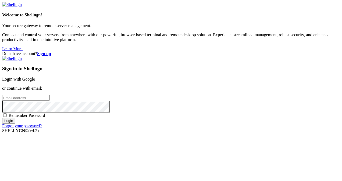
click at [35, 77] on link "Login with Google" at bounding box center [18, 79] width 33 height 5
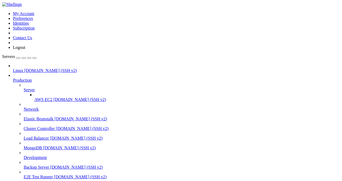
type input "/home/techmoon"
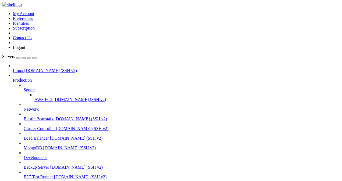
scroll to position [296, 0]
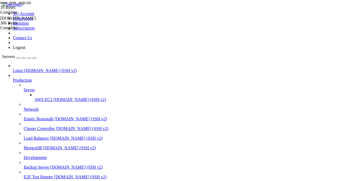
scroll to position [0, 1]
type textarea "-Xmx10G -Xms10G"
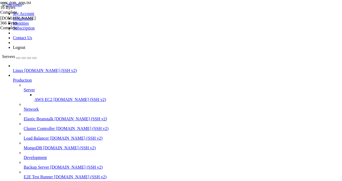
scroll to position [0, 0]
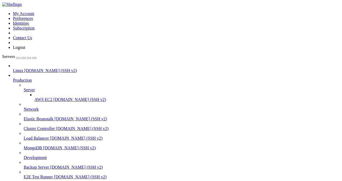
drag, startPoint x: 229, startPoint y: 497, endPoint x: 189, endPoint y: 459, distance: 54.8
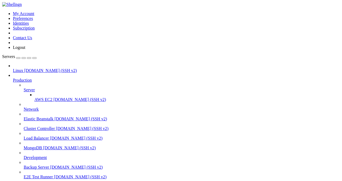
drag, startPoint x: 104, startPoint y: 457, endPoint x: 208, endPoint y: 474, distance: 105.2
click html "Page up [23:36:27] [Server thread/WARN] [minecraft/PlayerAdvancements]: Ignored…"
drag, startPoint x: 234, startPoint y: 432, endPoint x: 219, endPoint y: 466, distance: 37.8
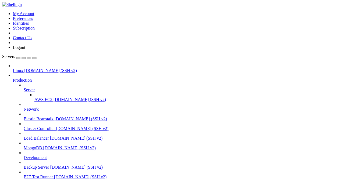
scroll to position [34667, 0]
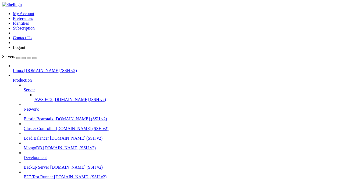
type input "/home/techmoon"
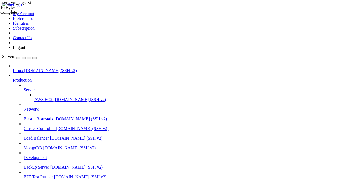
type textarea "-Xmx15G -Xms15G"
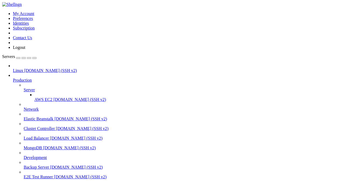
type input "/home/techmoon/crash-reports"
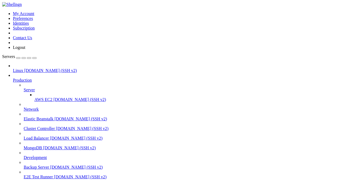
scroll to position [151, 0]
